Goal: Find contact information: Find contact information

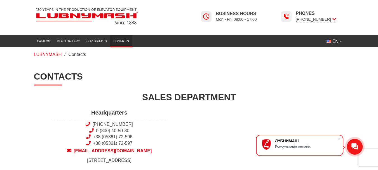
click at [72, 17] on img at bounding box center [87, 16] width 106 height 21
